Goal: Information Seeking & Learning: Learn about a topic

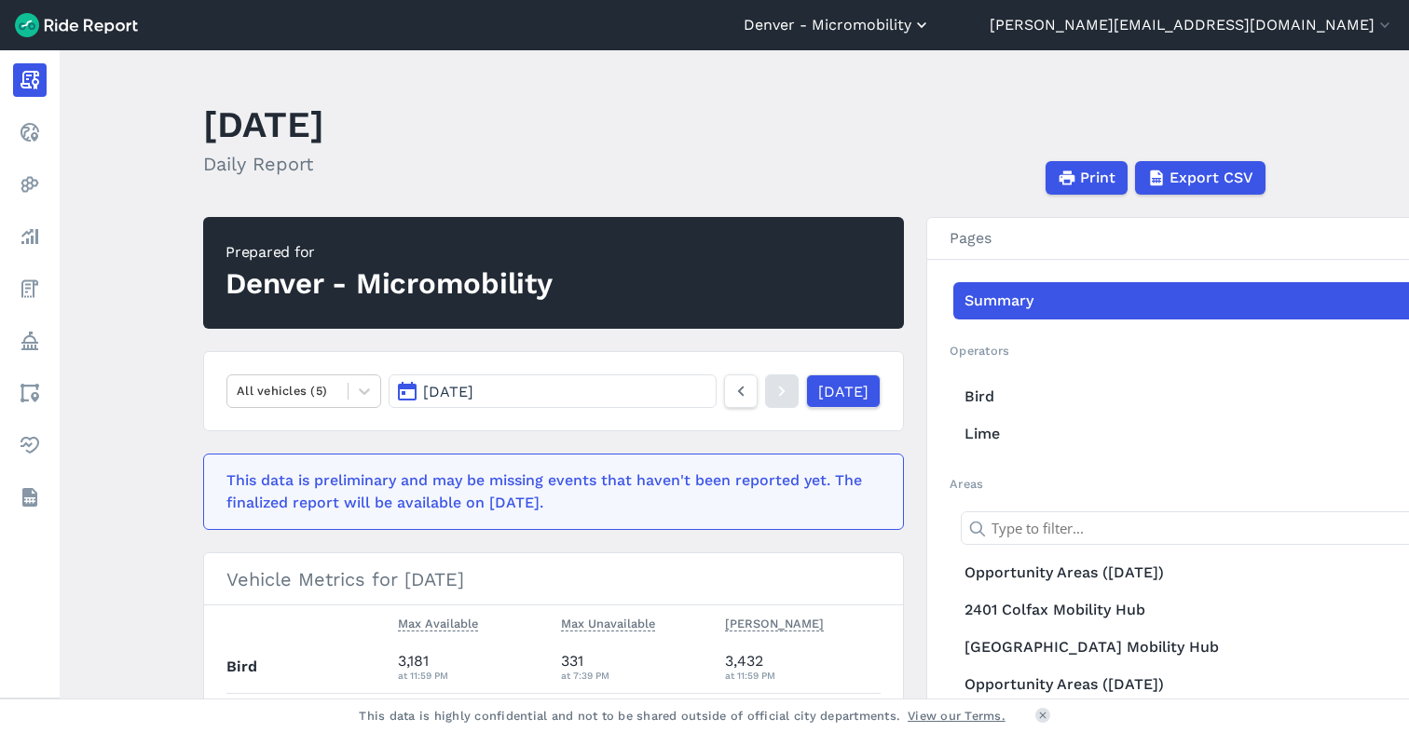
click at [931, 23] on button "Denver - Micromobility" at bounding box center [837, 25] width 187 height 22
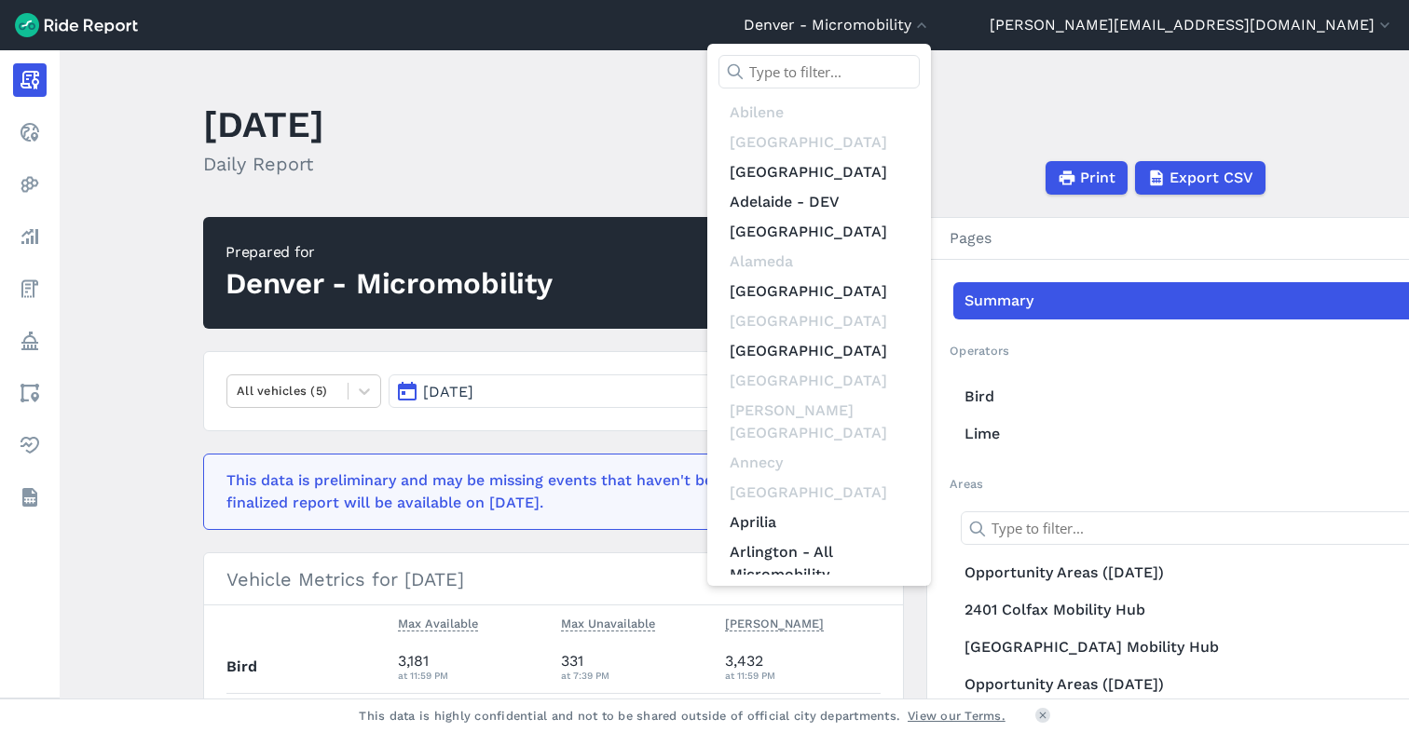
click at [920, 62] on input "text" at bounding box center [818, 72] width 201 height 34
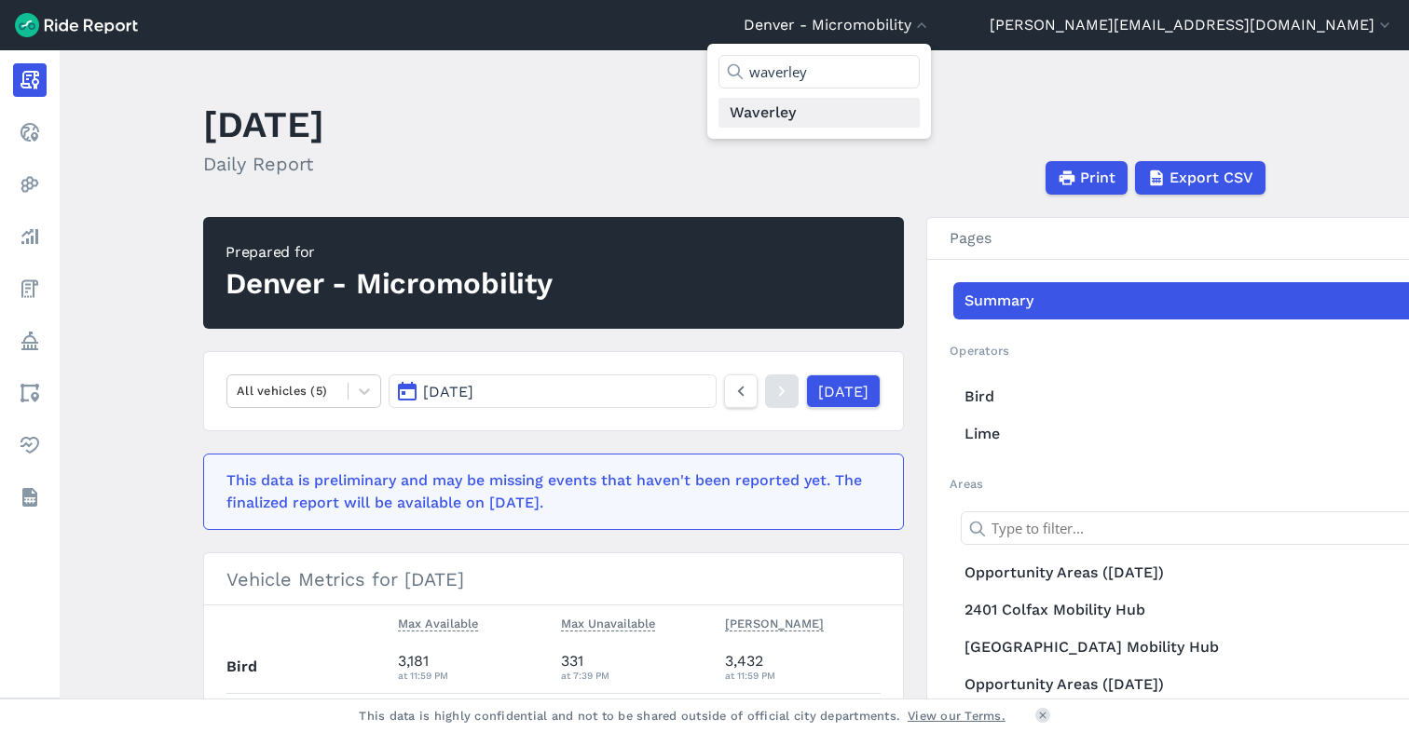
type input "waverley"
click at [920, 114] on link "Waverley" at bounding box center [818, 113] width 201 height 30
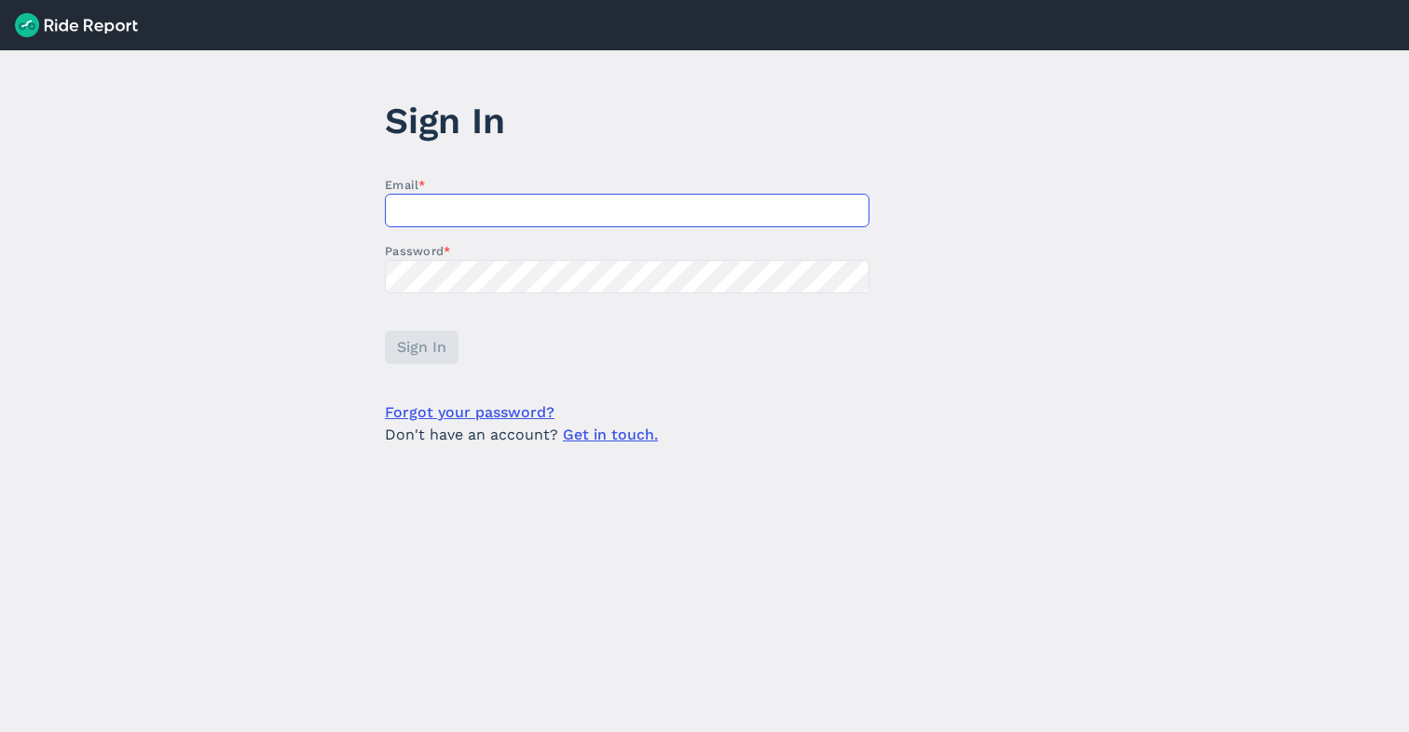
click at [415, 223] on input "Email *" at bounding box center [627, 211] width 485 height 34
click at [0, 731] on com-1password-button at bounding box center [0, 732] width 0 height 0
type input "[PERSON_NAME][EMAIL_ADDRESS][DOMAIN_NAME]"
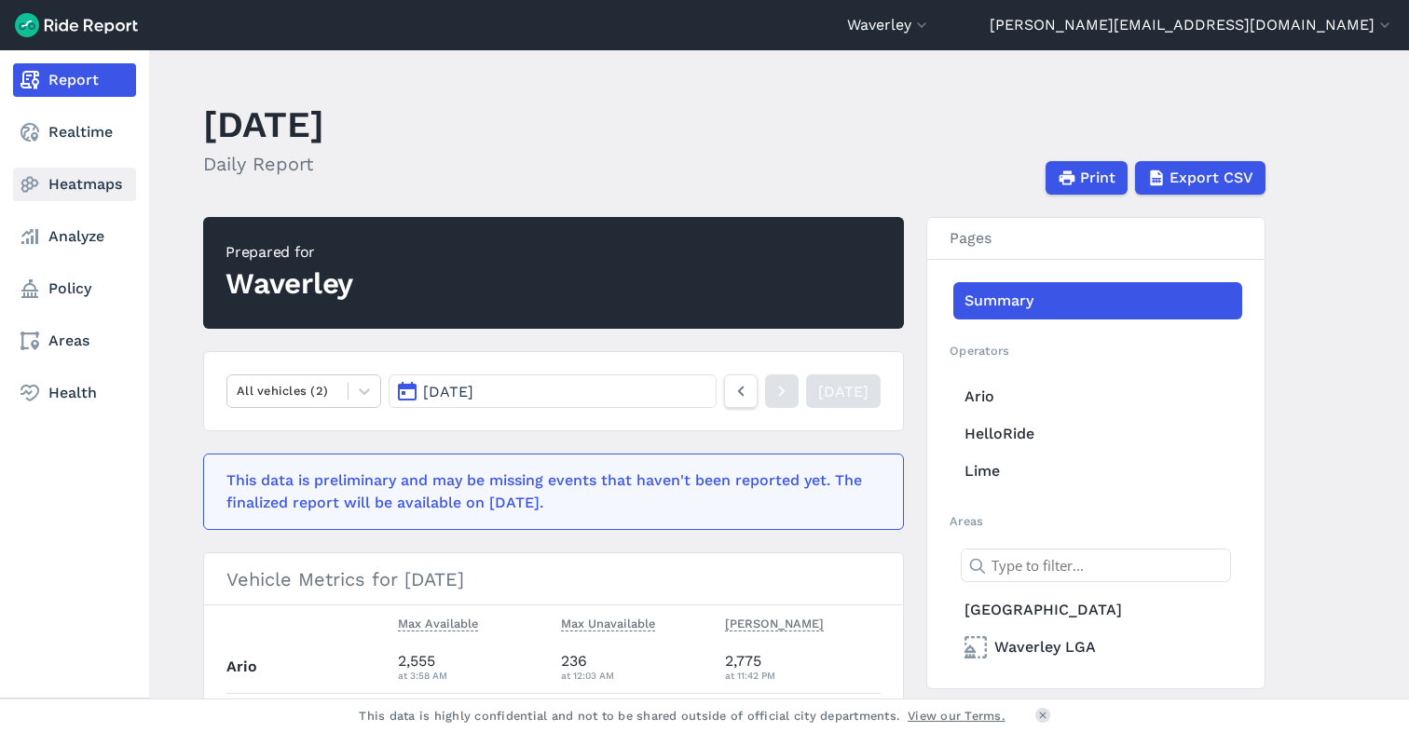
click at [63, 181] on link "Heatmaps" at bounding box center [74, 185] width 123 height 34
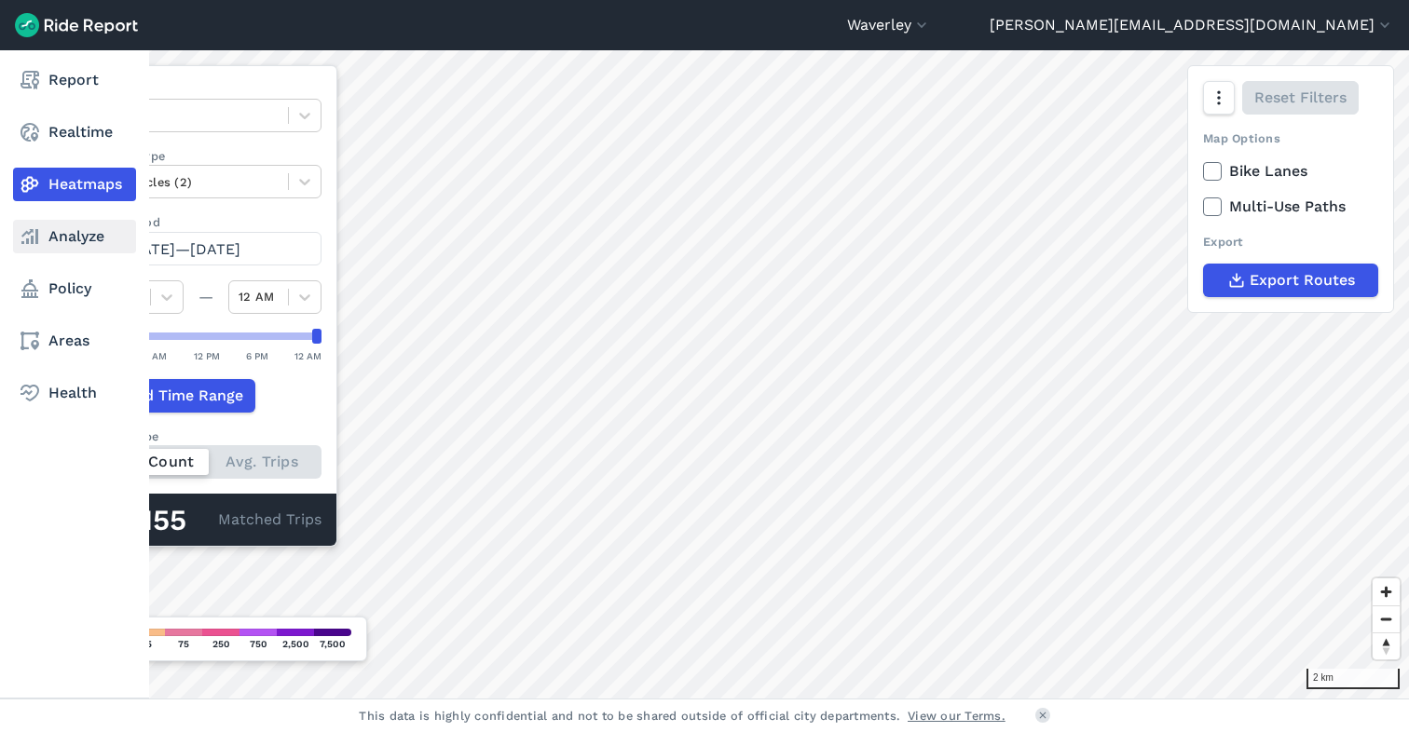
click at [36, 234] on use at bounding box center [29, 236] width 17 height 15
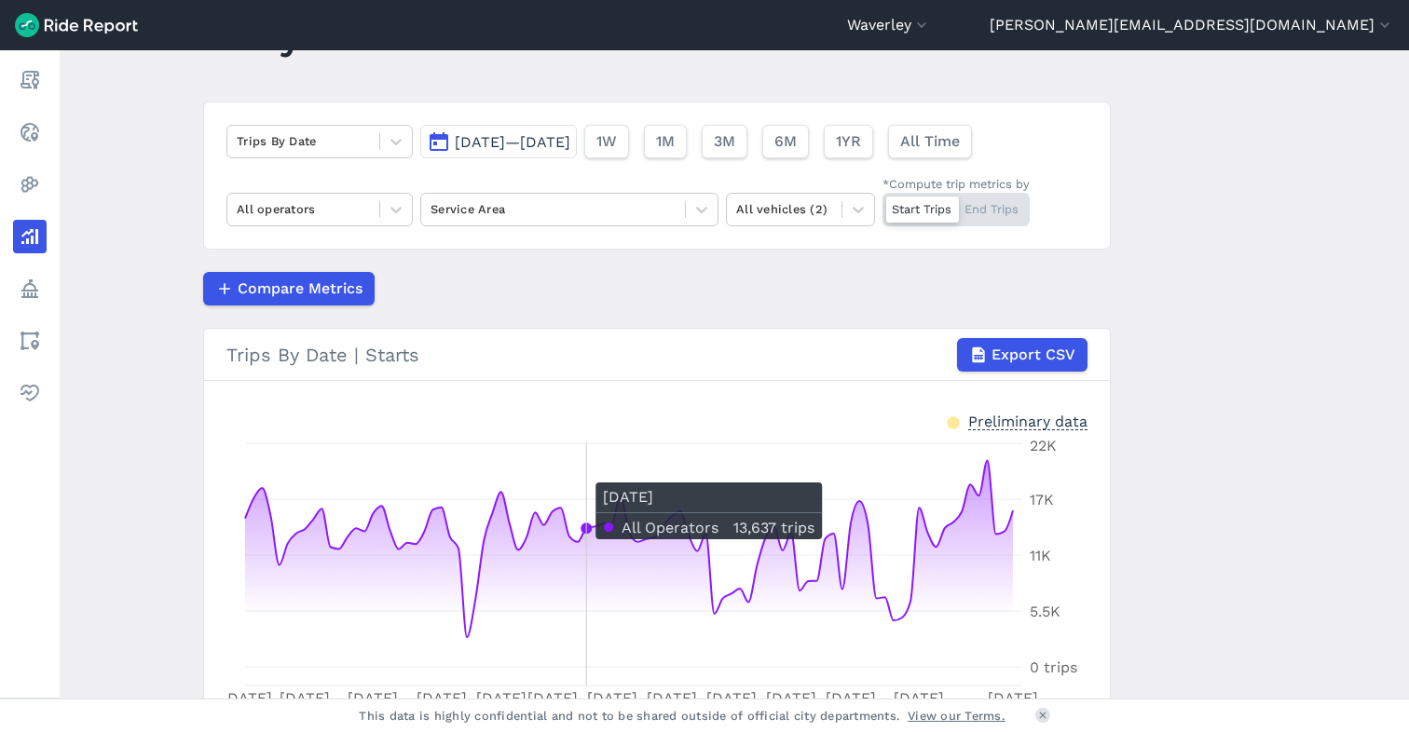
scroll to position [78, 0]
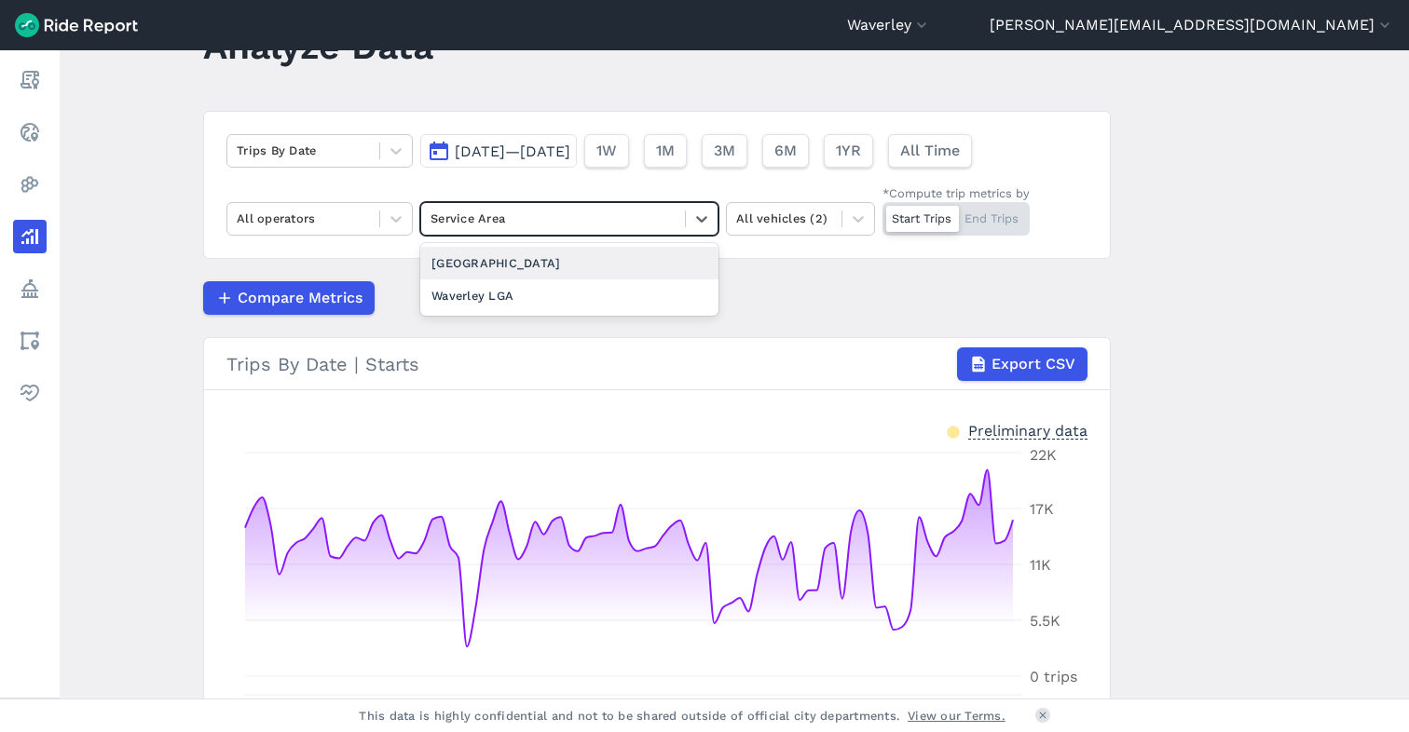
click at [506, 226] on div at bounding box center [553, 218] width 245 height 21
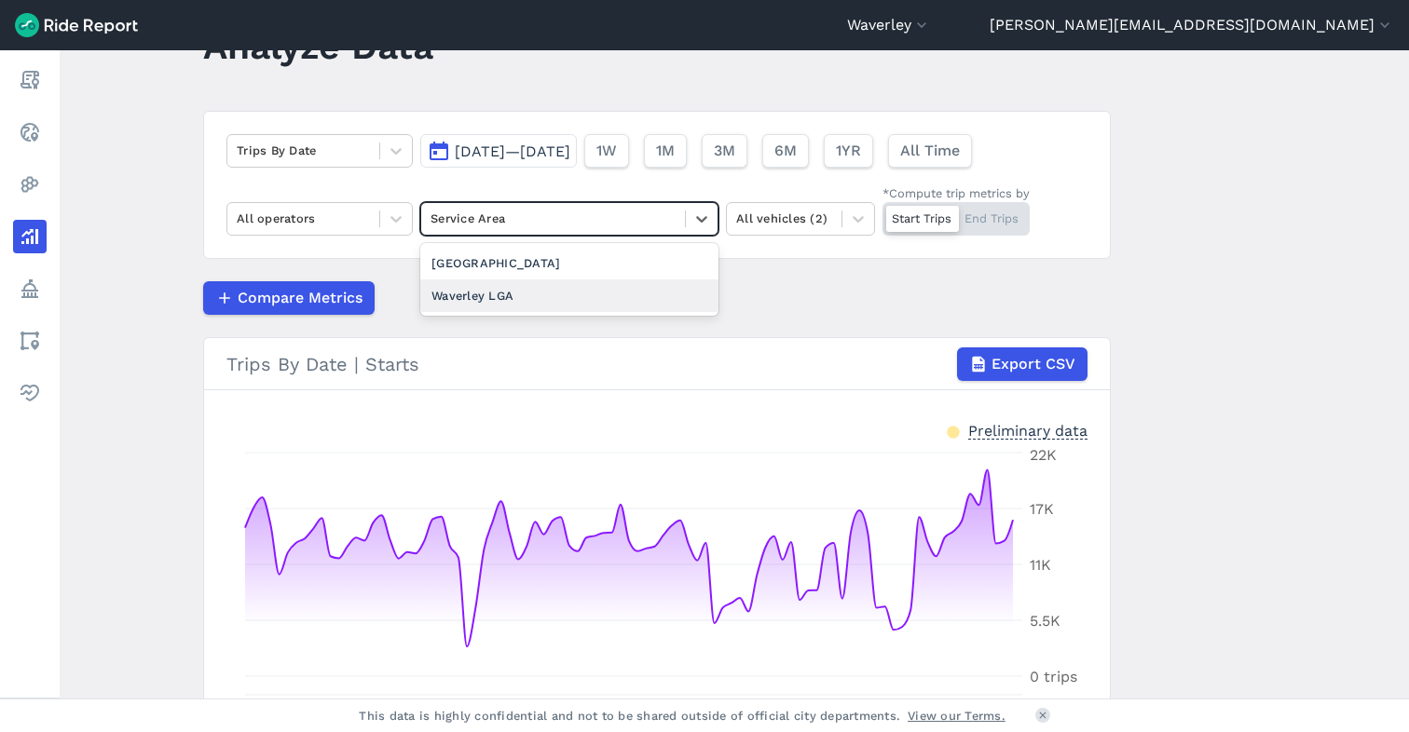
click at [495, 288] on div "Waverley LGA" at bounding box center [569, 296] width 298 height 33
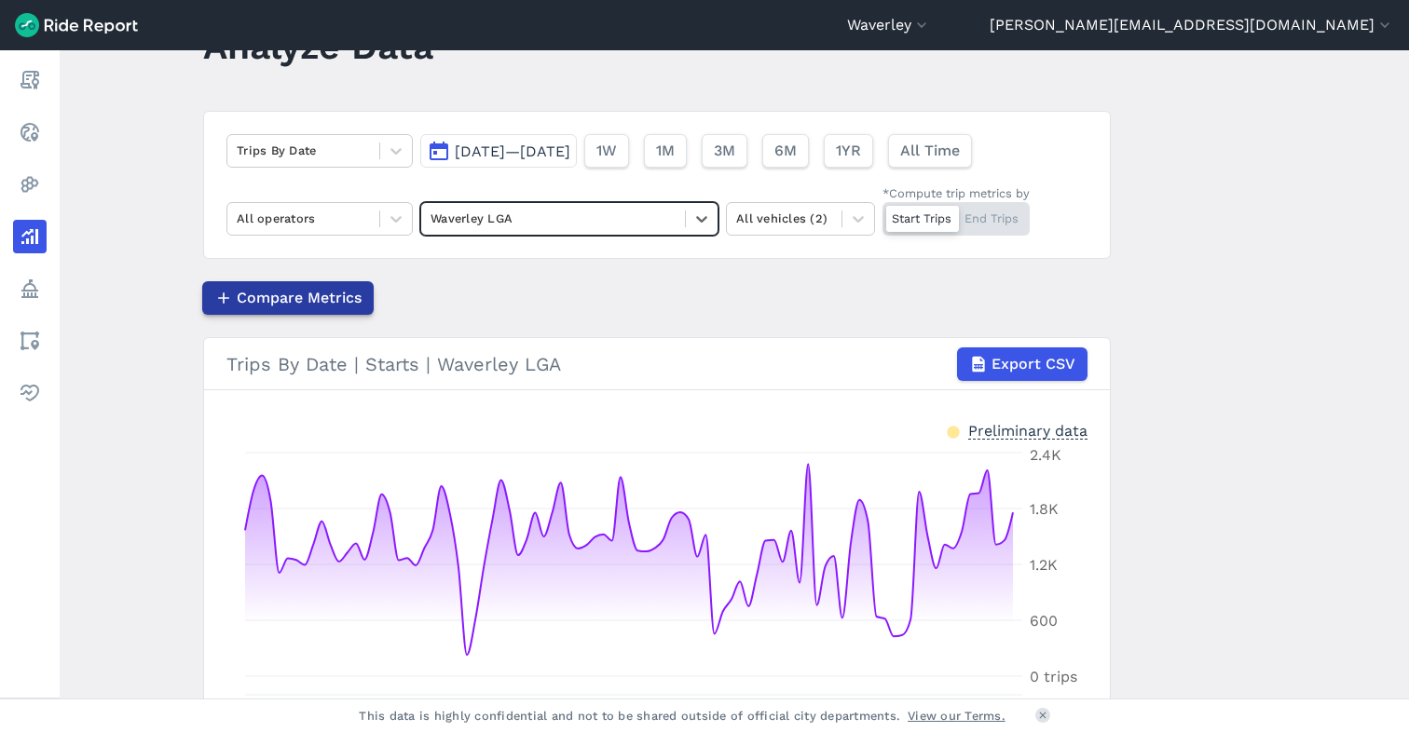
click at [301, 293] on span "Compare Metrics" at bounding box center [299, 298] width 125 height 22
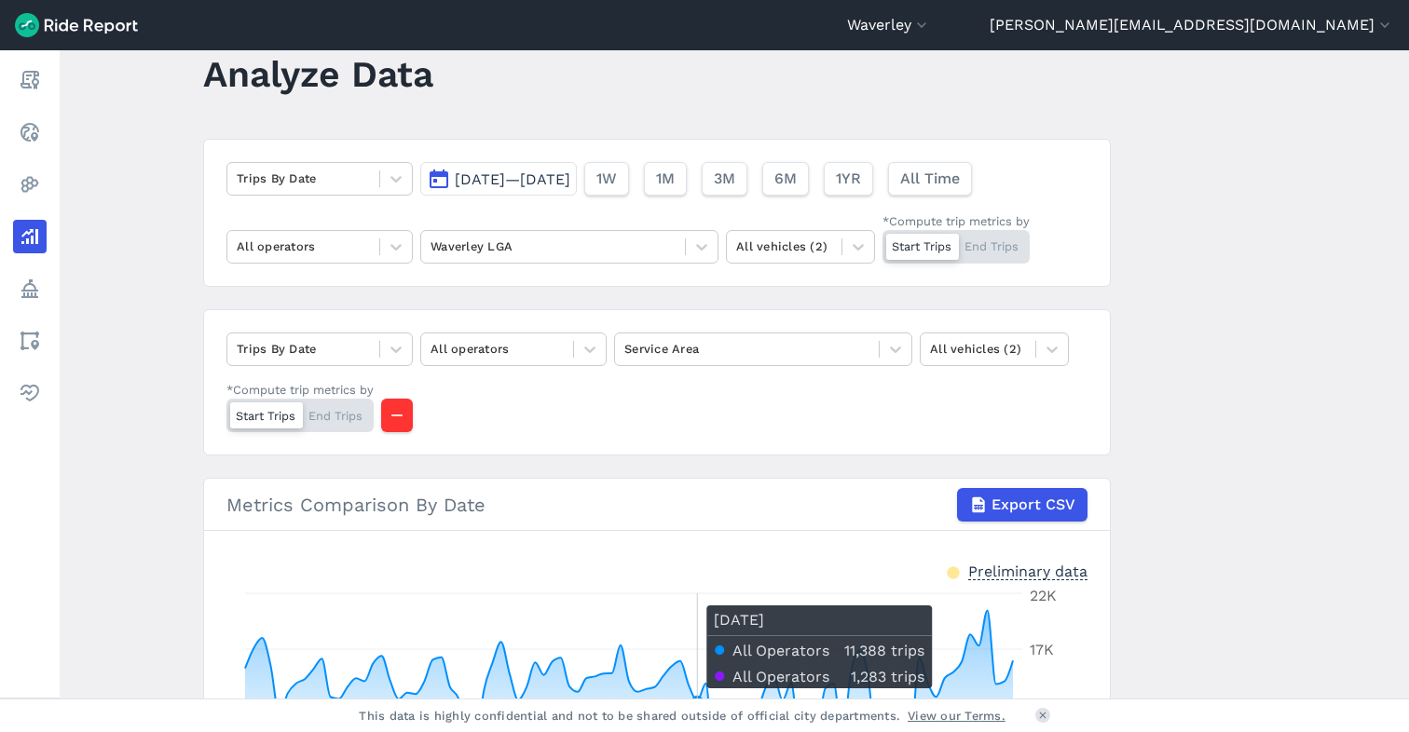
scroll to position [38, 0]
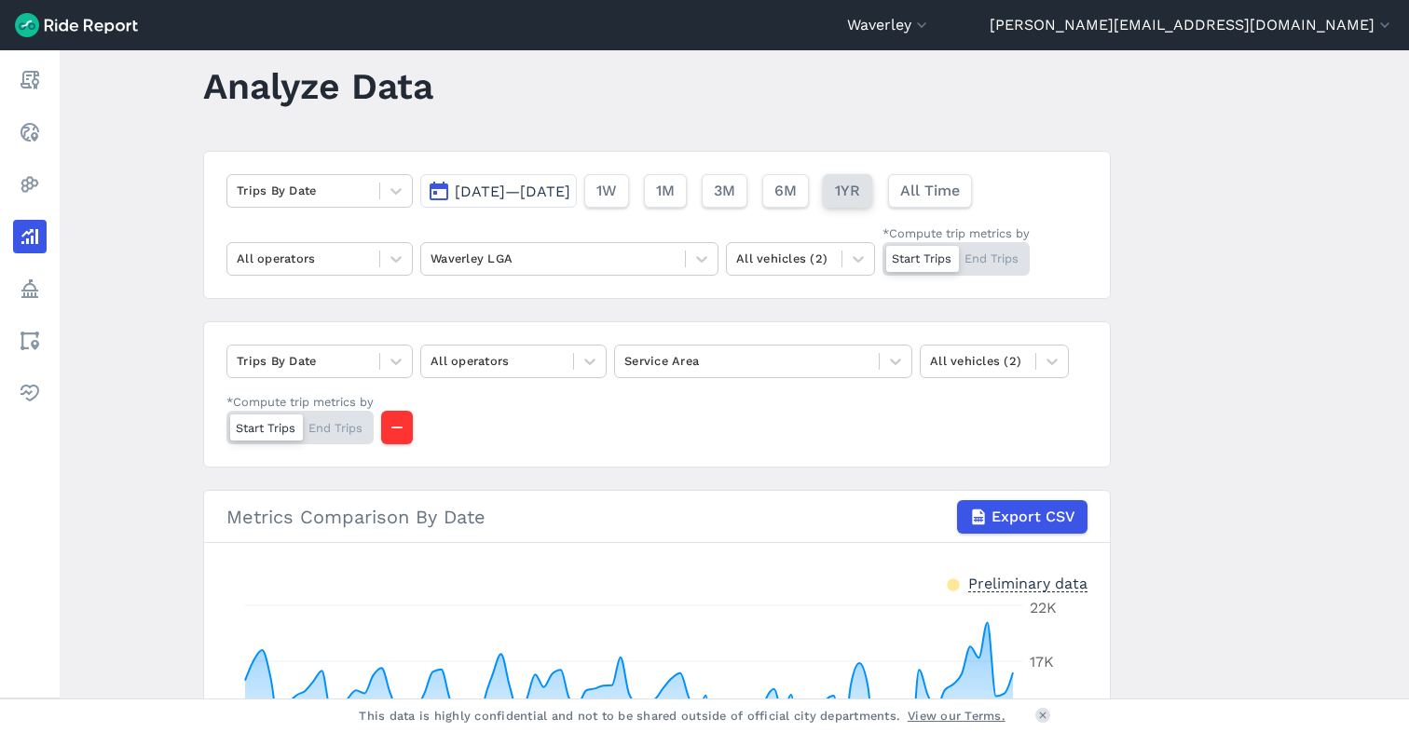
click at [860, 189] on span "1YR" at bounding box center [847, 191] width 25 height 22
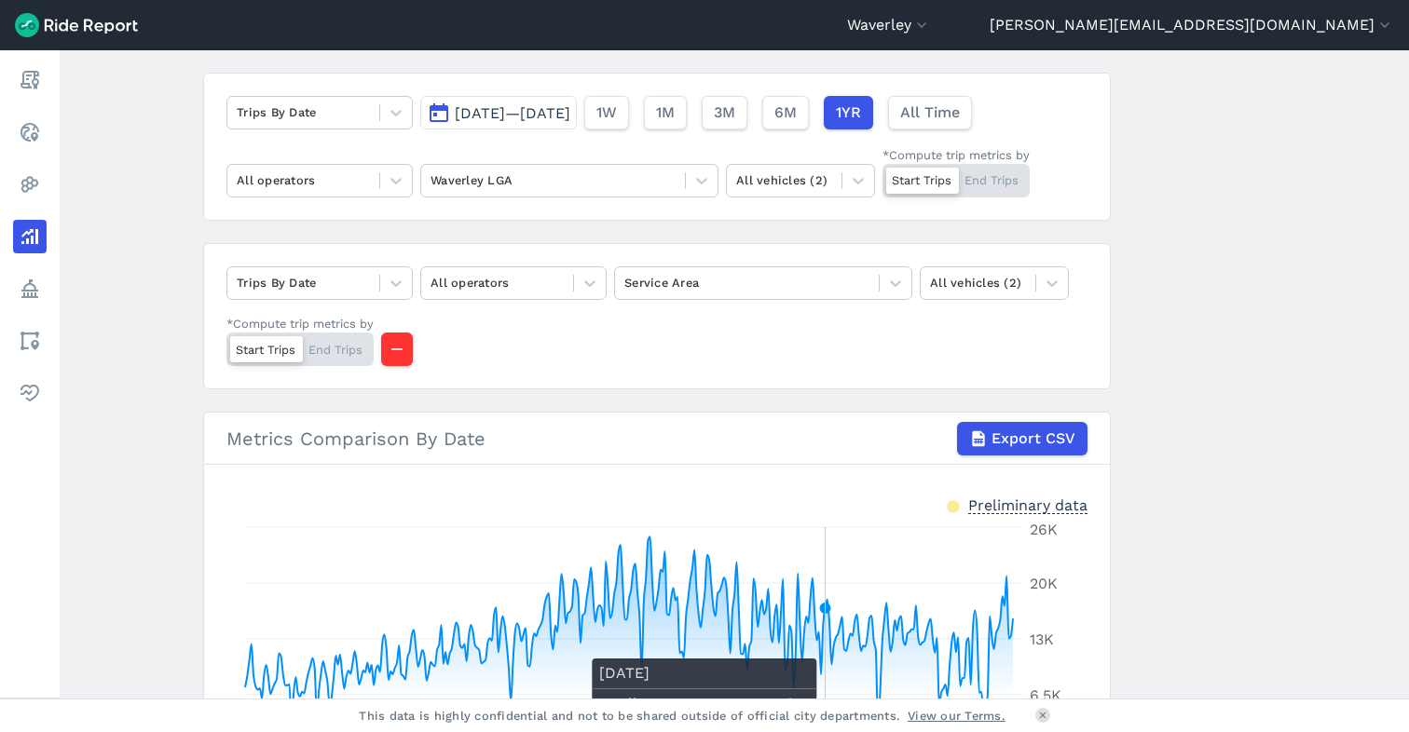
scroll to position [116, 0]
